Goal: Task Accomplishment & Management: Use online tool/utility

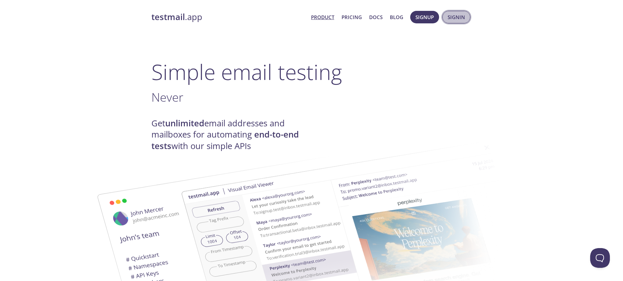
click at [465, 21] on button "Signin" at bounding box center [456, 17] width 28 height 12
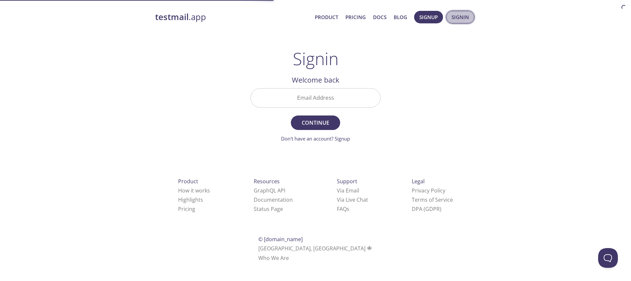
click at [456, 17] on span "Signin" at bounding box center [459, 17] width 17 height 9
click at [312, 100] on input "Email Address" at bounding box center [315, 97] width 129 height 19
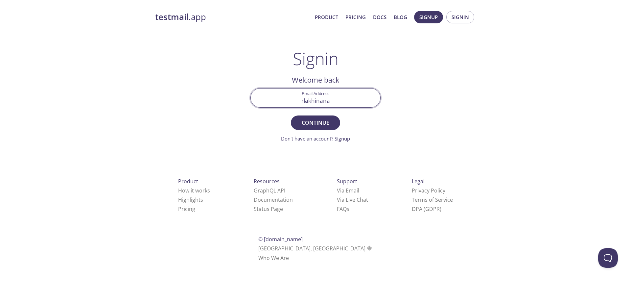
type input "[EMAIL_ADDRESS][DOMAIN_NAME]"
click at [348, 121] on form "Email Address [EMAIL_ADDRESS][DOMAIN_NAME] Continue Don't have an account? Sign…" at bounding box center [315, 115] width 130 height 54
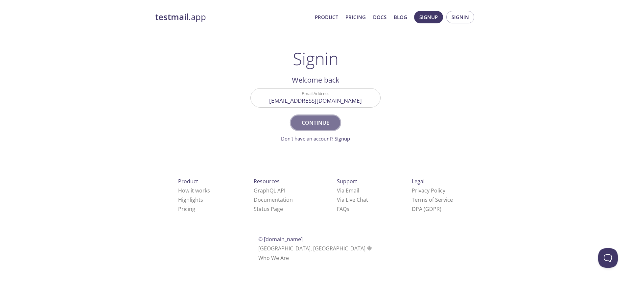
click at [321, 126] on span "Continue" at bounding box center [315, 122] width 35 height 9
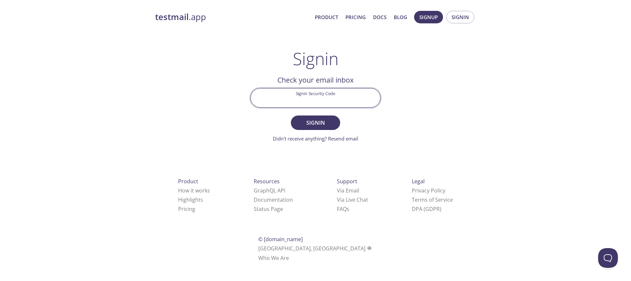
click at [298, 95] on input "Signin Security Code" at bounding box center [315, 97] width 129 height 19
paste input "ZAMF5GH"
type input "ZAMF5GH"
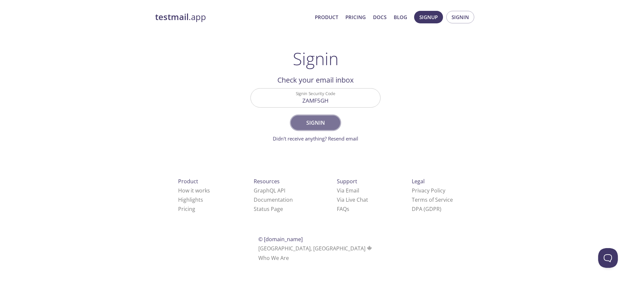
click at [315, 117] on button "Signin" at bounding box center [315, 122] width 49 height 14
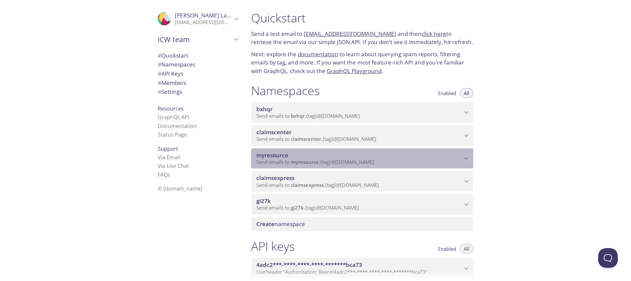
click at [318, 155] on span "myresource" at bounding box center [359, 154] width 206 height 7
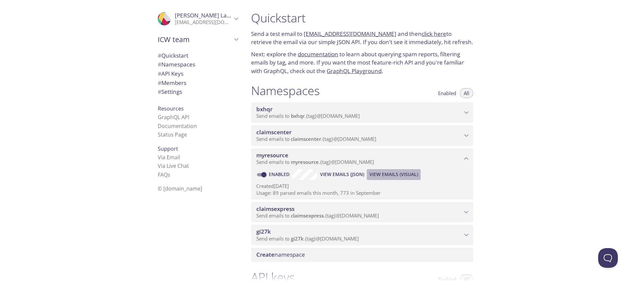
click at [385, 172] on span "View Emails (Visual)" at bounding box center [393, 174] width 49 height 8
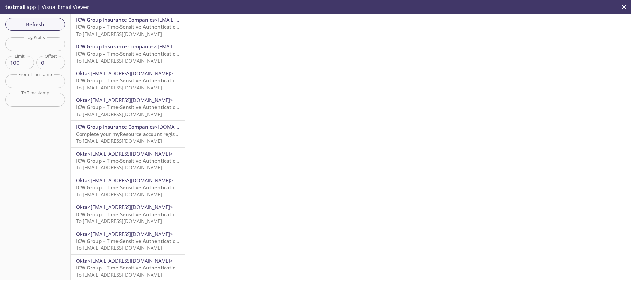
click at [29, 15] on div "Refresh Filters Tag Prefix Tag Prefix Limit 100 Limit Offset 0 Offset From Time…" at bounding box center [35, 147] width 71 height 266
click at [32, 19] on button "Refresh" at bounding box center [35, 24] width 60 height 12
click at [27, 21] on span "Refresh" at bounding box center [35, 24] width 49 height 9
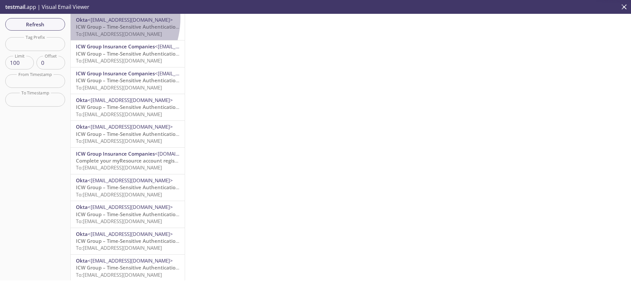
click at [94, 18] on span "<[EMAIL_ADDRESS][DOMAIN_NAME]>" at bounding box center [130, 19] width 85 height 7
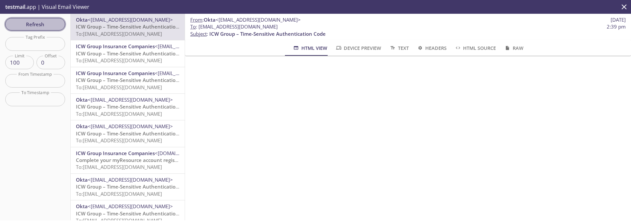
click at [28, 19] on button "Refresh" at bounding box center [35, 24] width 60 height 12
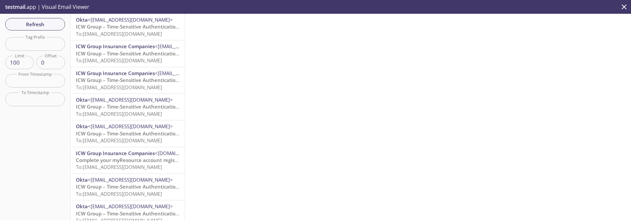
click at [31, 31] on div "Refresh Filters Tag Prefix Tag Prefix Limit 100 Limit Offset 0 Offset From Time…" at bounding box center [35, 117] width 71 height 207
click at [53, 26] on span "Refresh" at bounding box center [35, 24] width 49 height 9
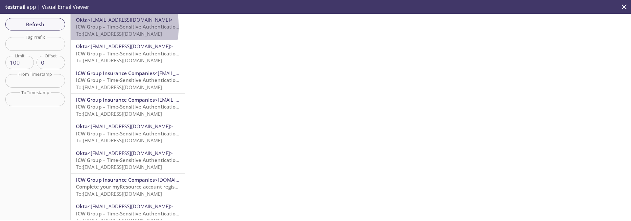
click at [105, 27] on span "ICW Group – Time-Sensitive Authentication Code" at bounding box center [134, 26] width 116 height 7
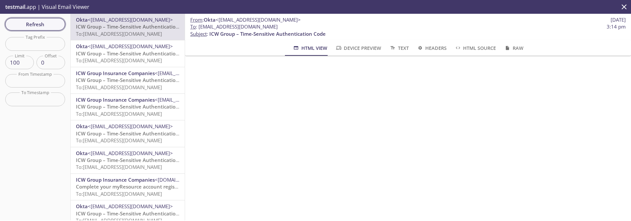
click at [35, 21] on span "Refresh" at bounding box center [35, 24] width 49 height 9
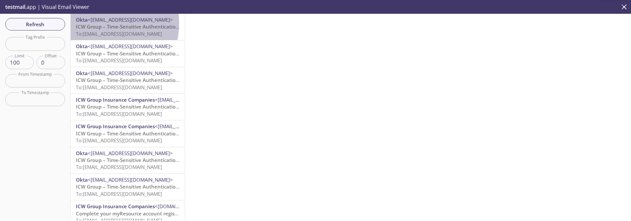
click at [95, 24] on span "ICW Group – Time-Sensitive Authentication Code" at bounding box center [134, 26] width 116 height 7
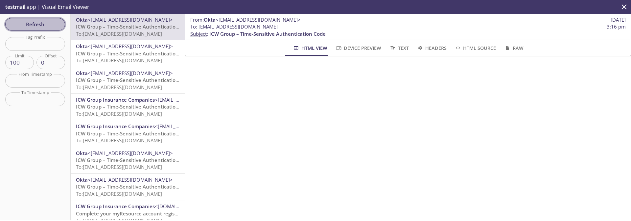
click at [52, 28] on span "Refresh" at bounding box center [35, 24] width 49 height 9
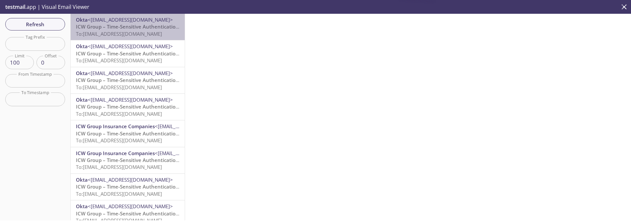
click at [128, 30] on p "ICW Group – Time-Sensitive Authentication Code To: [EMAIL_ADDRESS][DOMAIN_NAME]" at bounding box center [127, 30] width 103 height 14
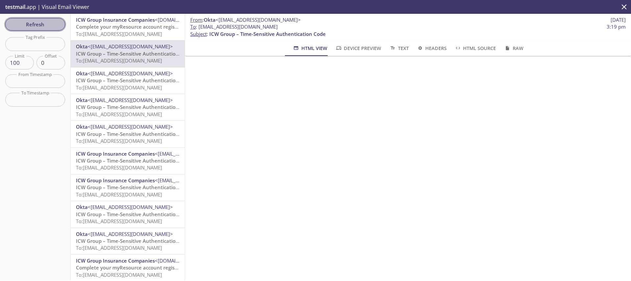
click at [22, 26] on span "Refresh" at bounding box center [35, 24] width 49 height 9
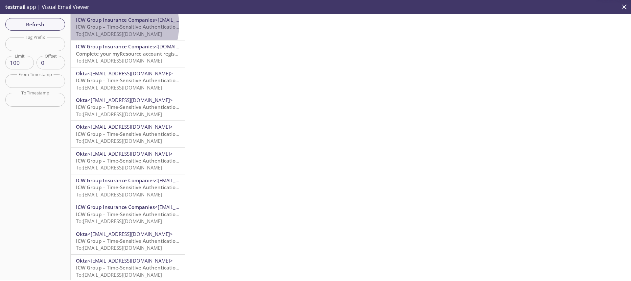
click at [108, 25] on span "ICW Group – Time-Sensitive Authentication Code" at bounding box center [134, 26] width 116 height 7
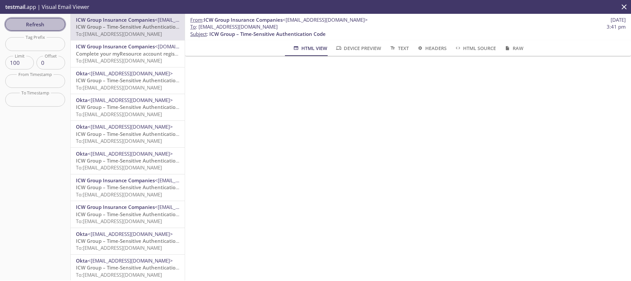
click at [33, 24] on span "Refresh" at bounding box center [35, 24] width 49 height 9
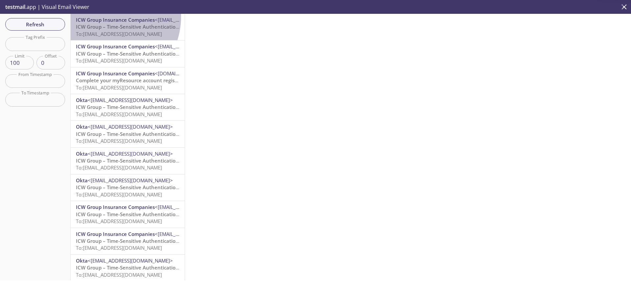
click at [102, 16] on span "ICW Group Insurance Companies" at bounding box center [115, 19] width 79 height 7
